Goal: Task Accomplishment & Management: Manage account settings

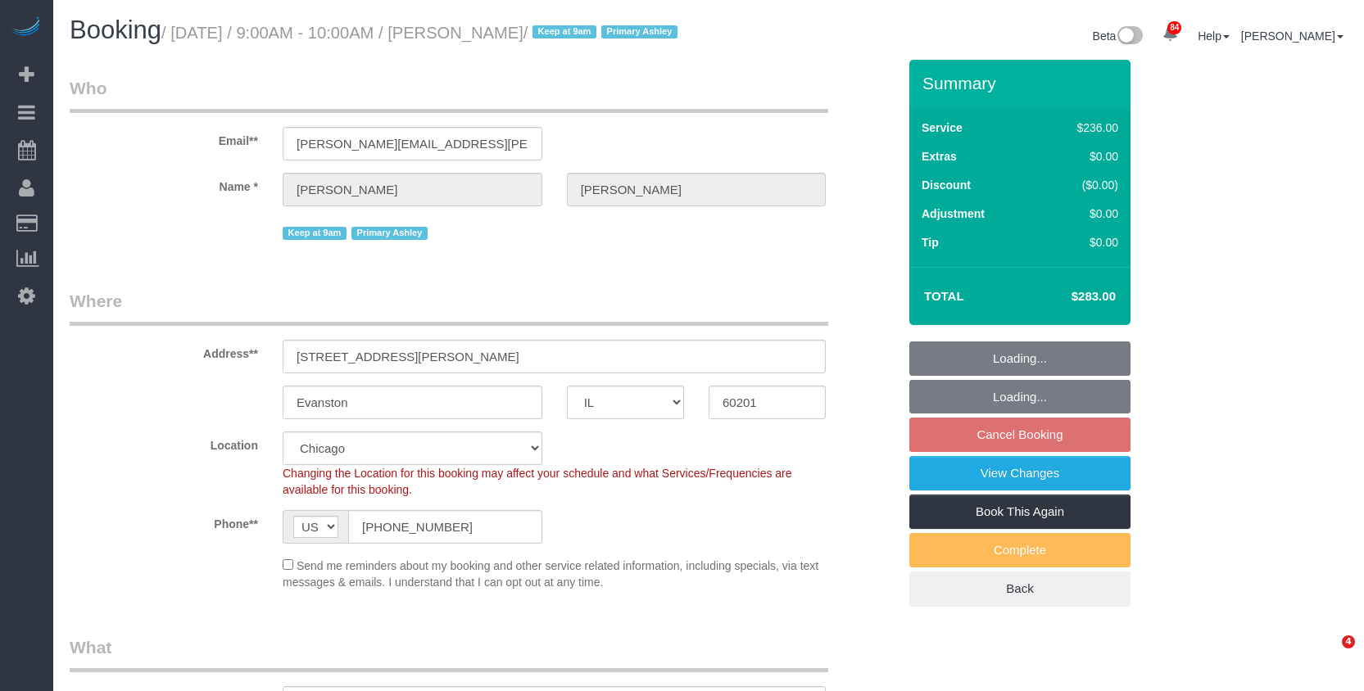
select select "IL"
select select "512"
select select "number:1"
select select "number:65"
select select "number:139"
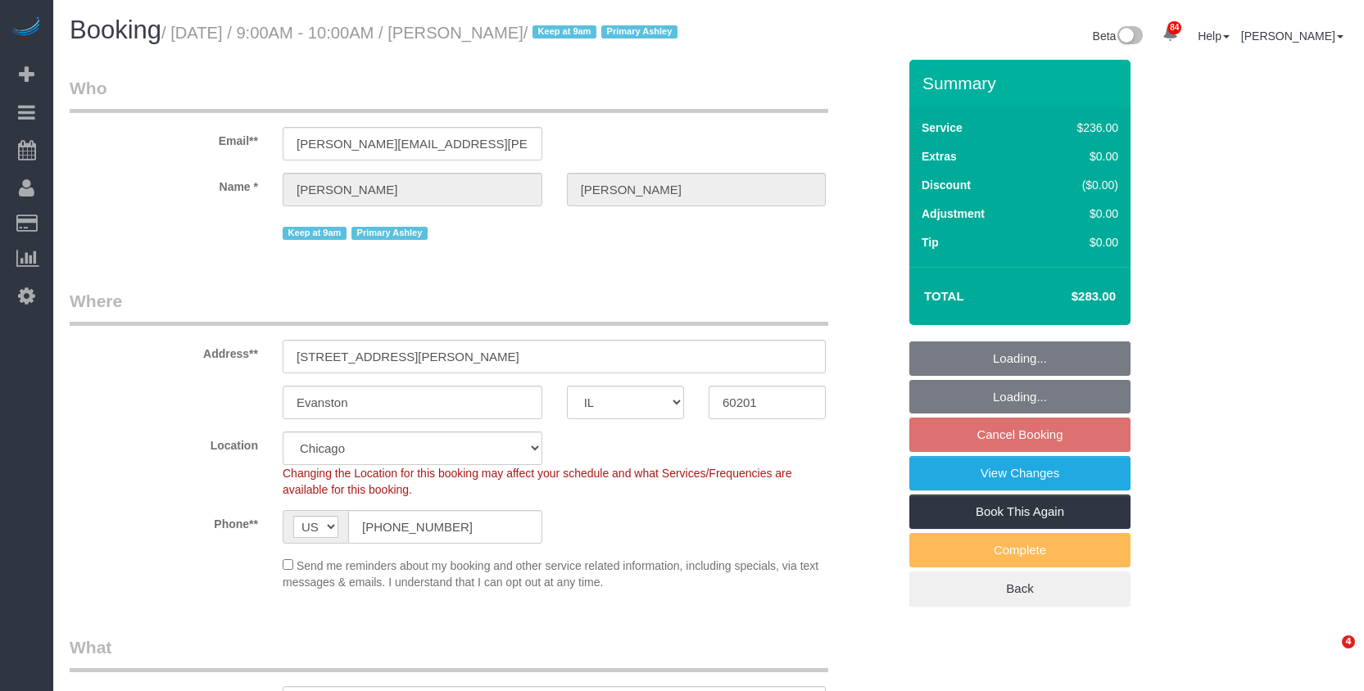
select select "number:104"
select select "3"
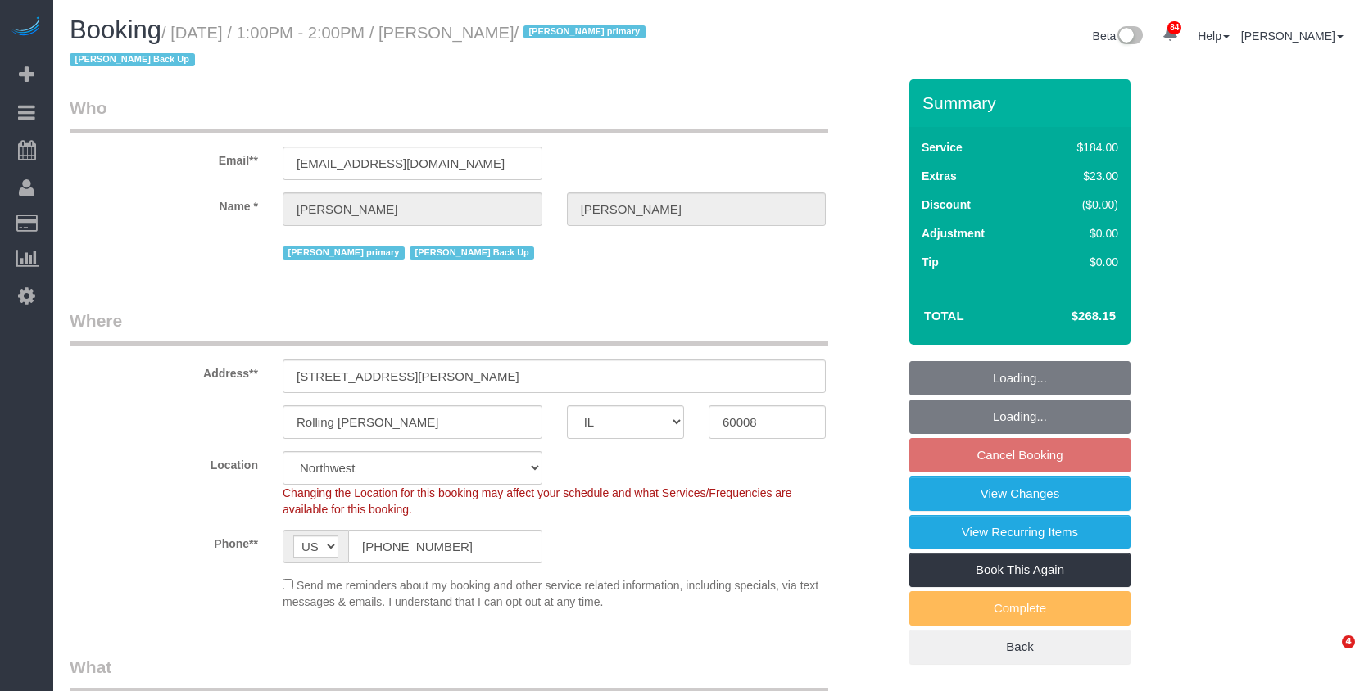
select select "IL"
select select "512"
select select "number:1"
select select "number:63"
select select "number:139"
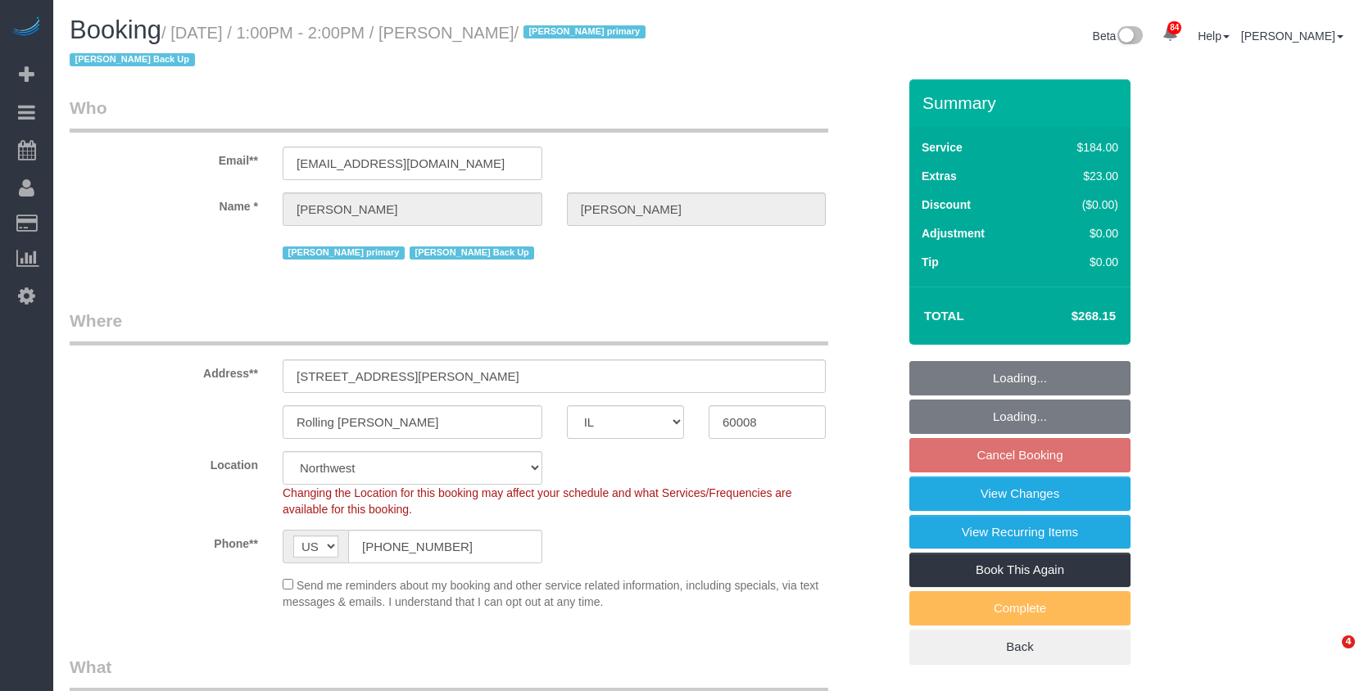
select select "number:105"
select select "3"
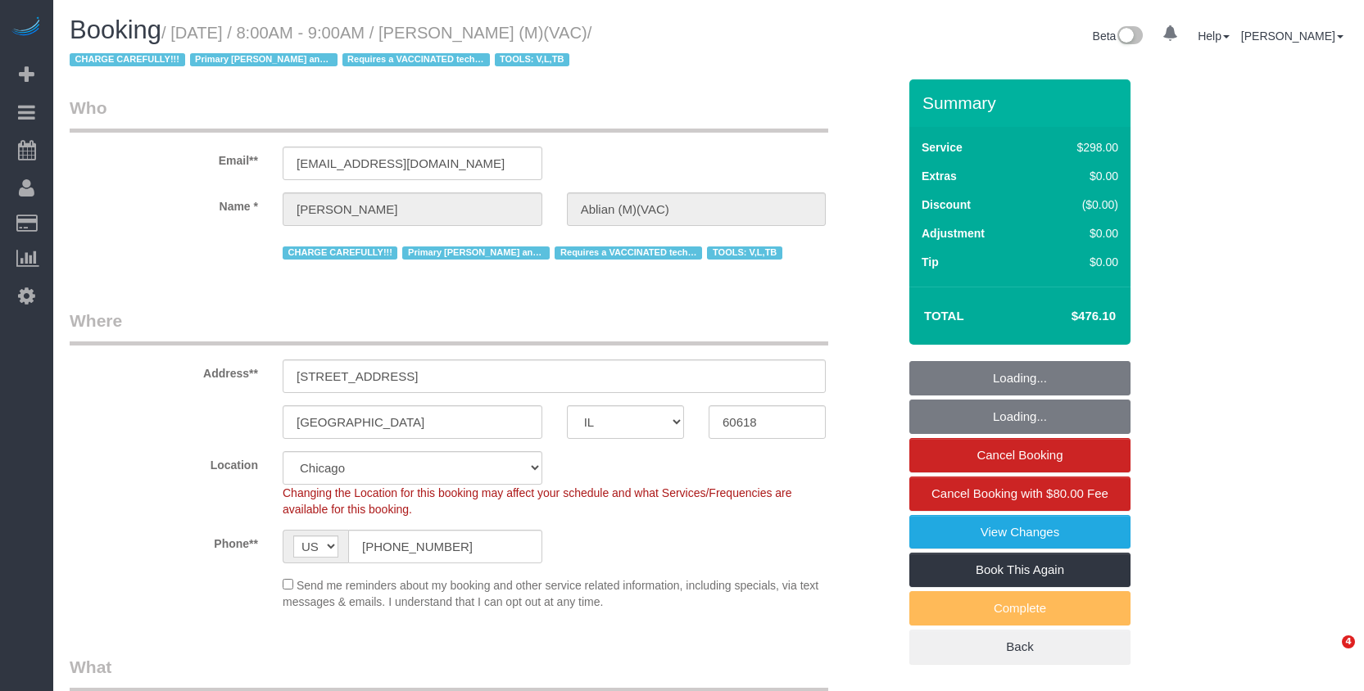
select select "IL"
select select "5"
select select "1"
select select "spot1"
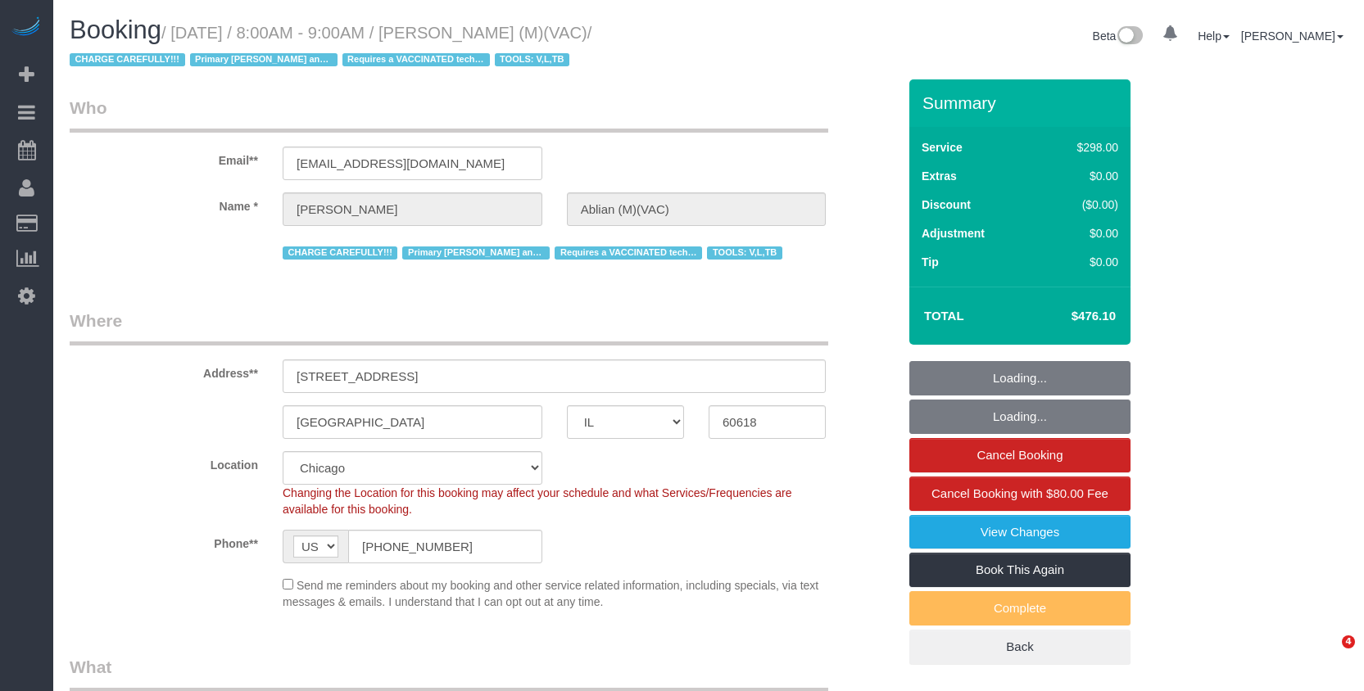
select select "number:1"
select select "number:58"
select select "number:139"
select select "number:104"
